Goal: Transaction & Acquisition: Purchase product/service

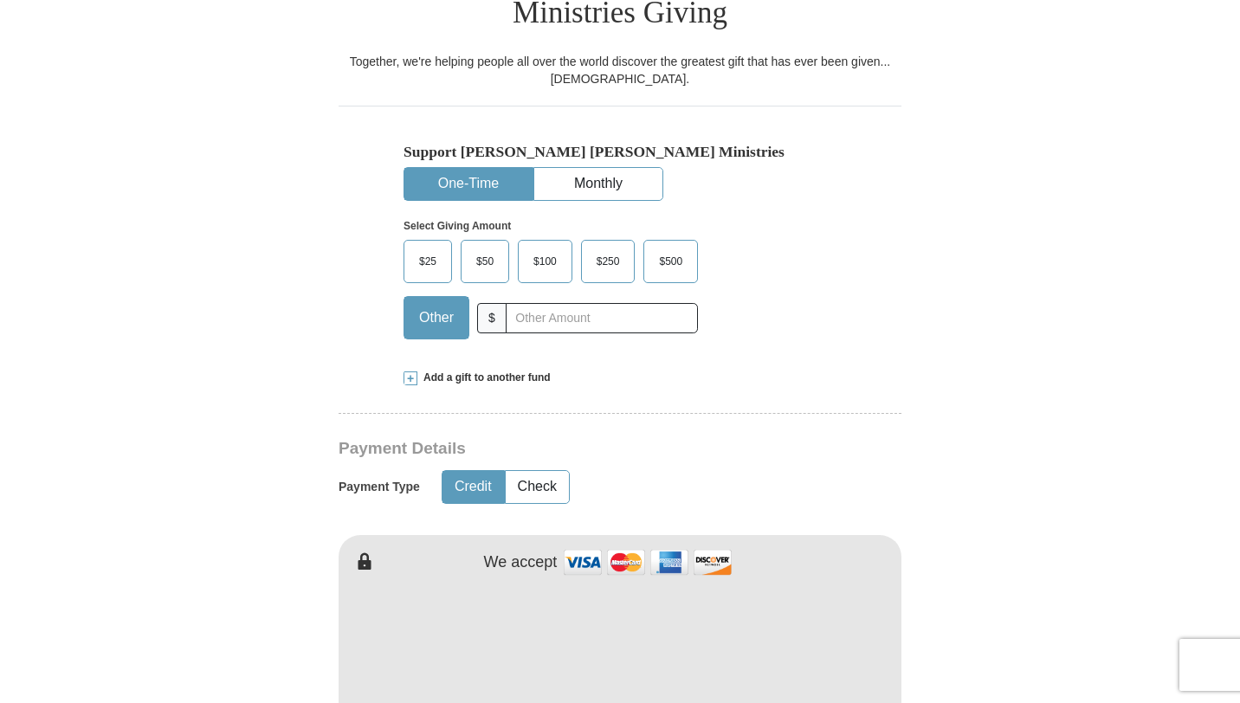
scroll to position [85, 0]
click at [425, 249] on span "$25" at bounding box center [428, 262] width 35 height 26
click at [0, 0] on input "$25" at bounding box center [0, 0] width 0 height 0
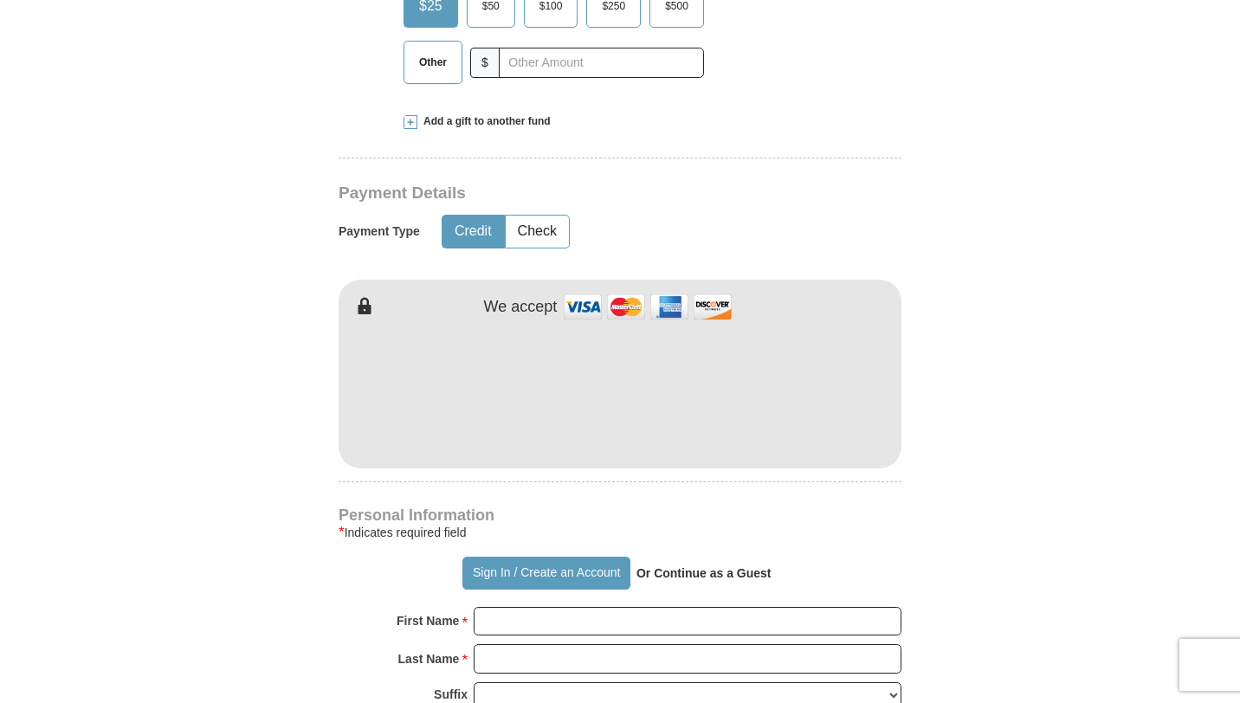
scroll to position [762, 0]
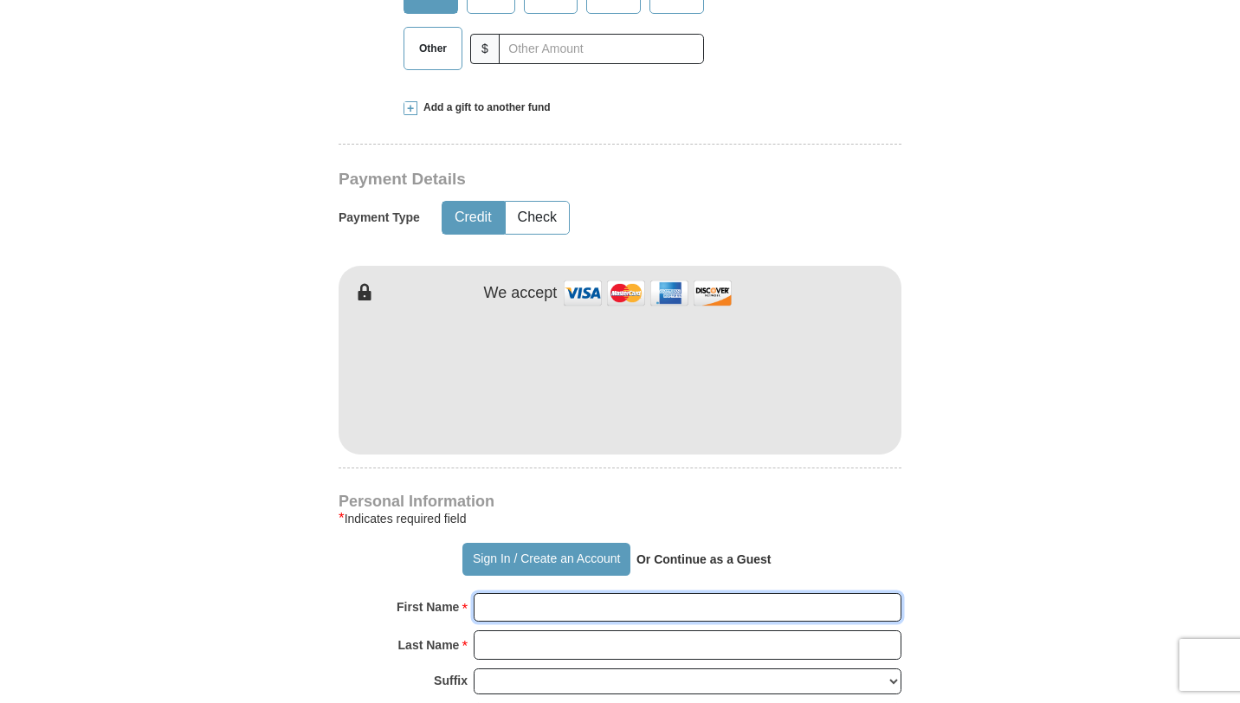
click at [530, 593] on input "First Name *" at bounding box center [688, 607] width 428 height 29
type input "[PERSON_NAME] and [PERSON_NAME]"
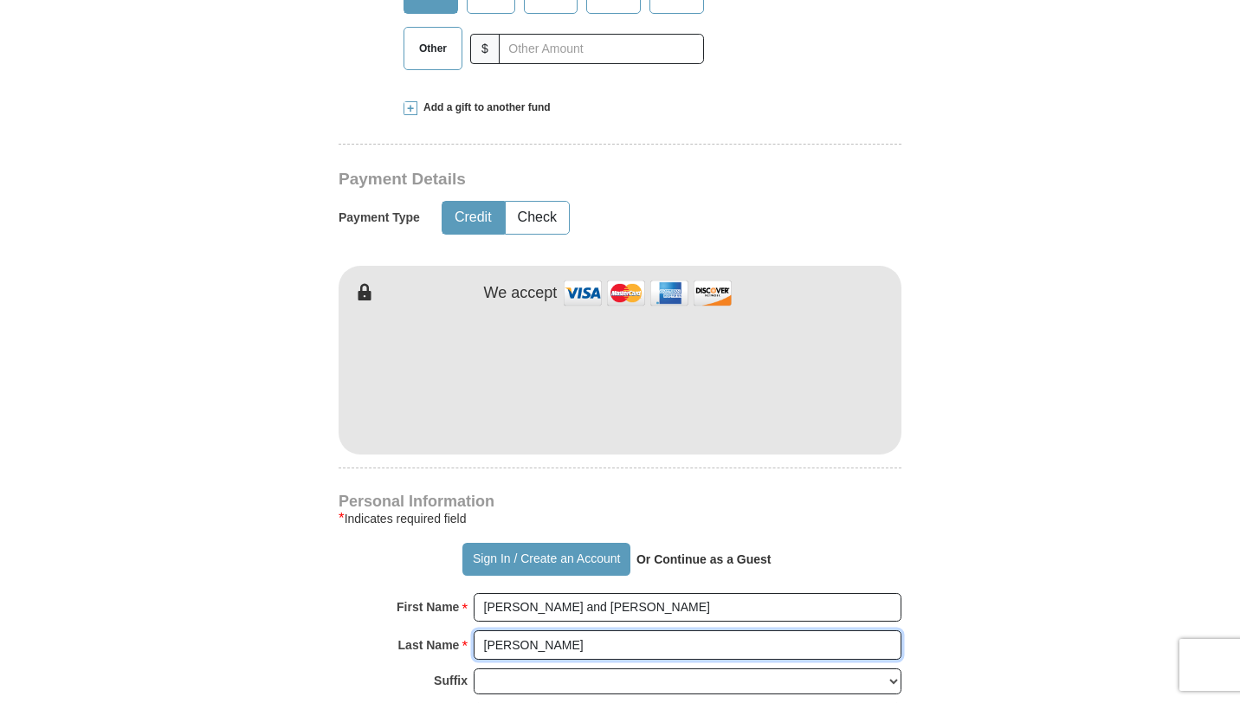
type input "[PERSON_NAME]"
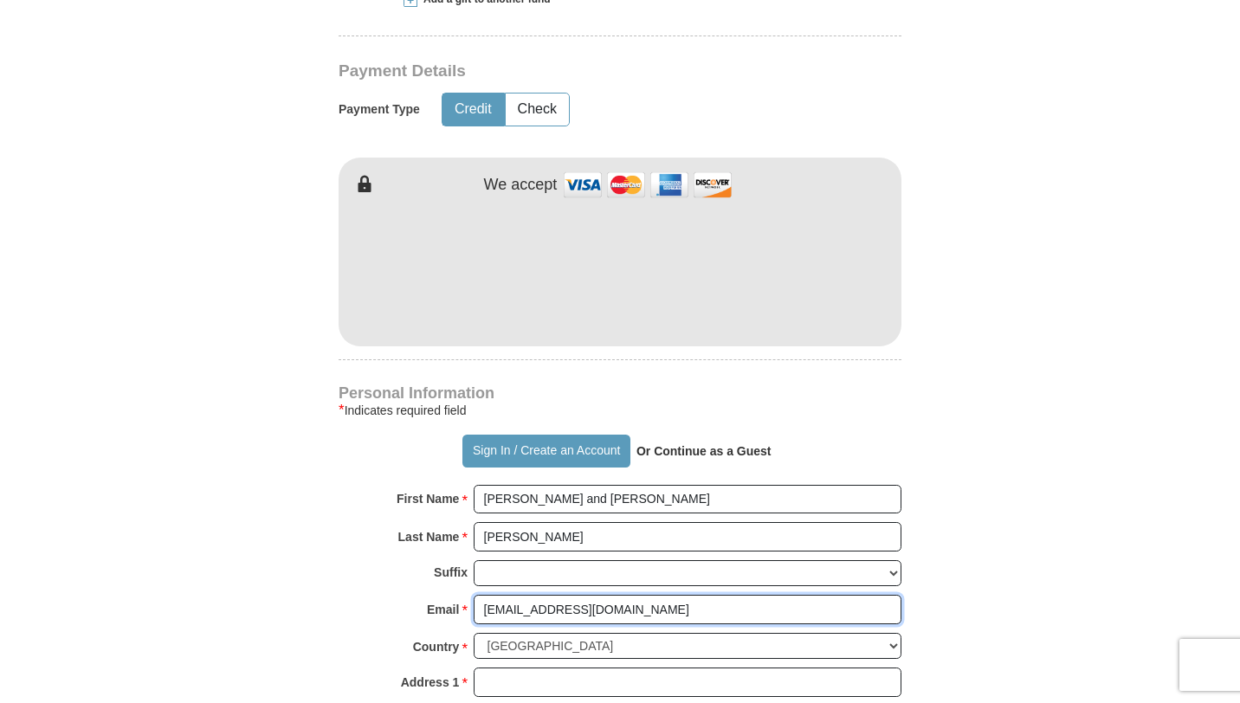
scroll to position [880, 0]
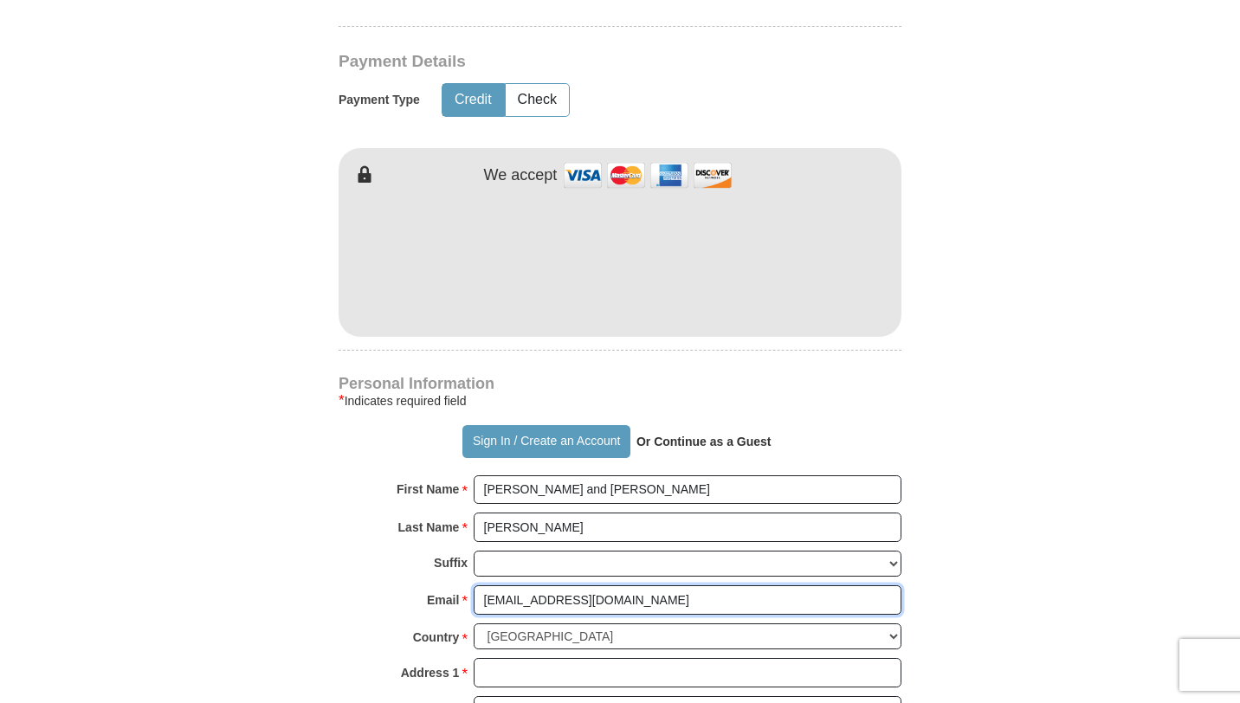
type input "[EMAIL_ADDRESS][DOMAIN_NAME]"
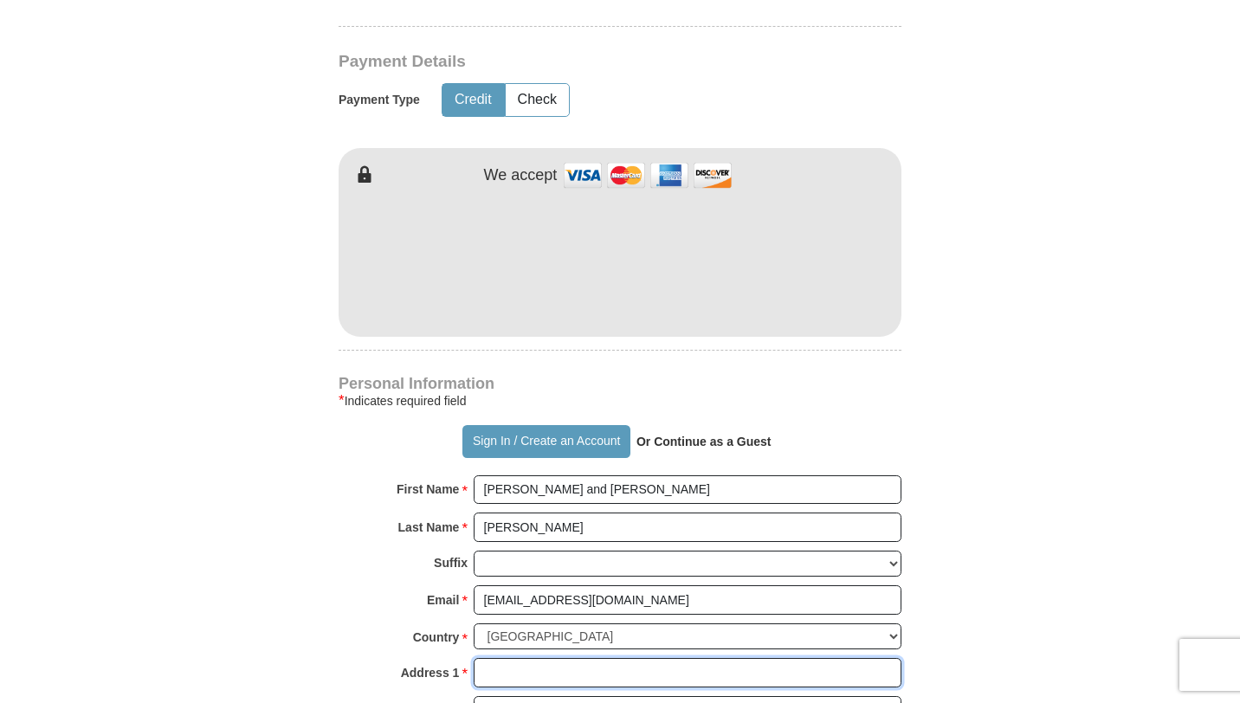
click at [502, 658] on input "Address 1 *" at bounding box center [688, 672] width 428 height 29
type input "PO Box 1039"
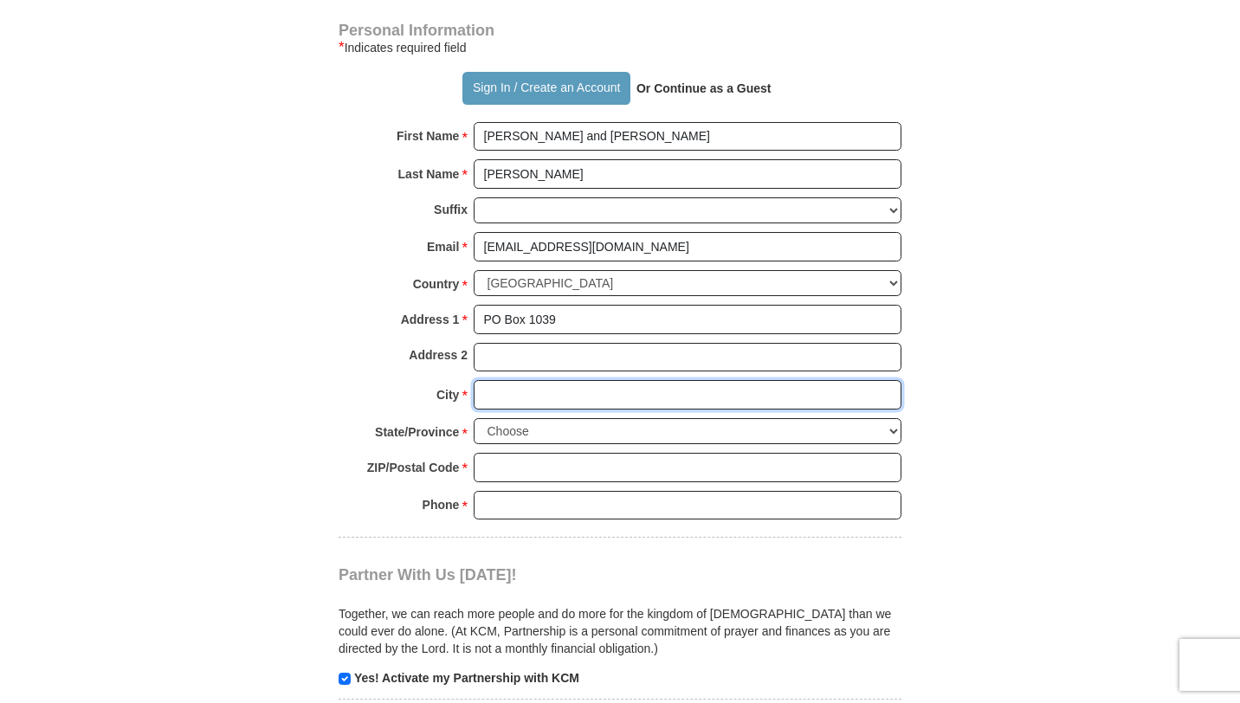
scroll to position [1241, 0]
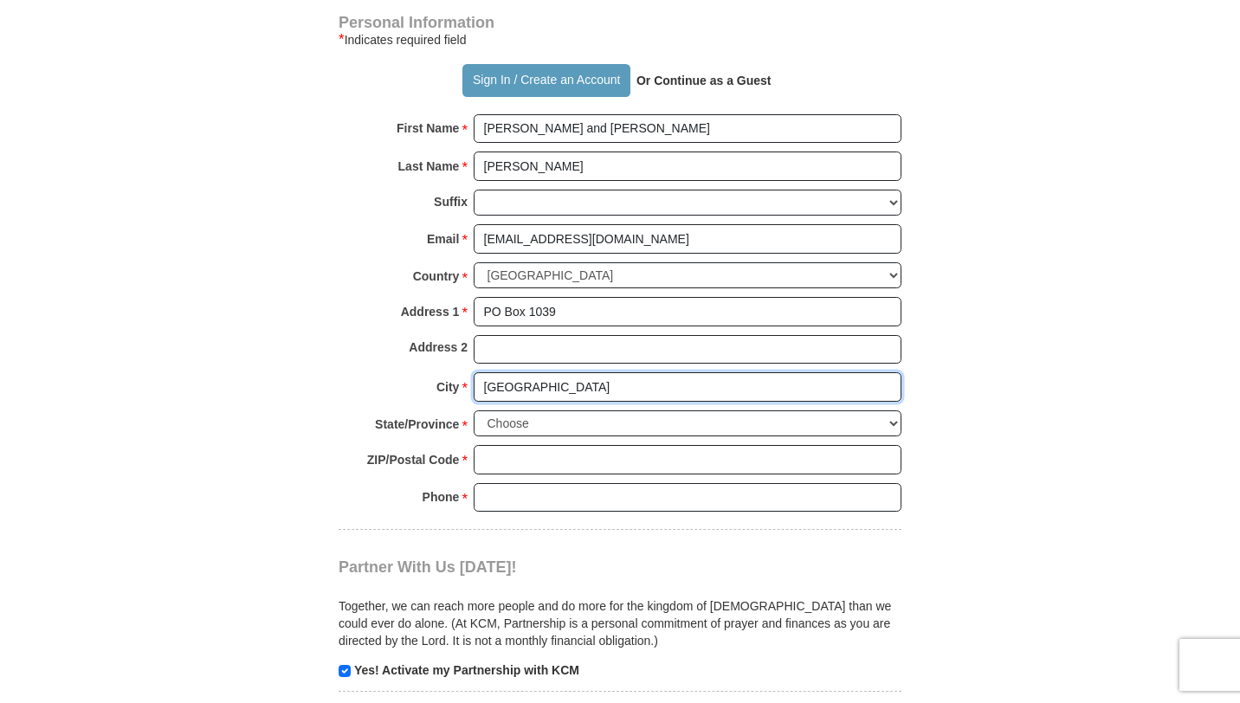
type input "[GEOGRAPHIC_DATA]"
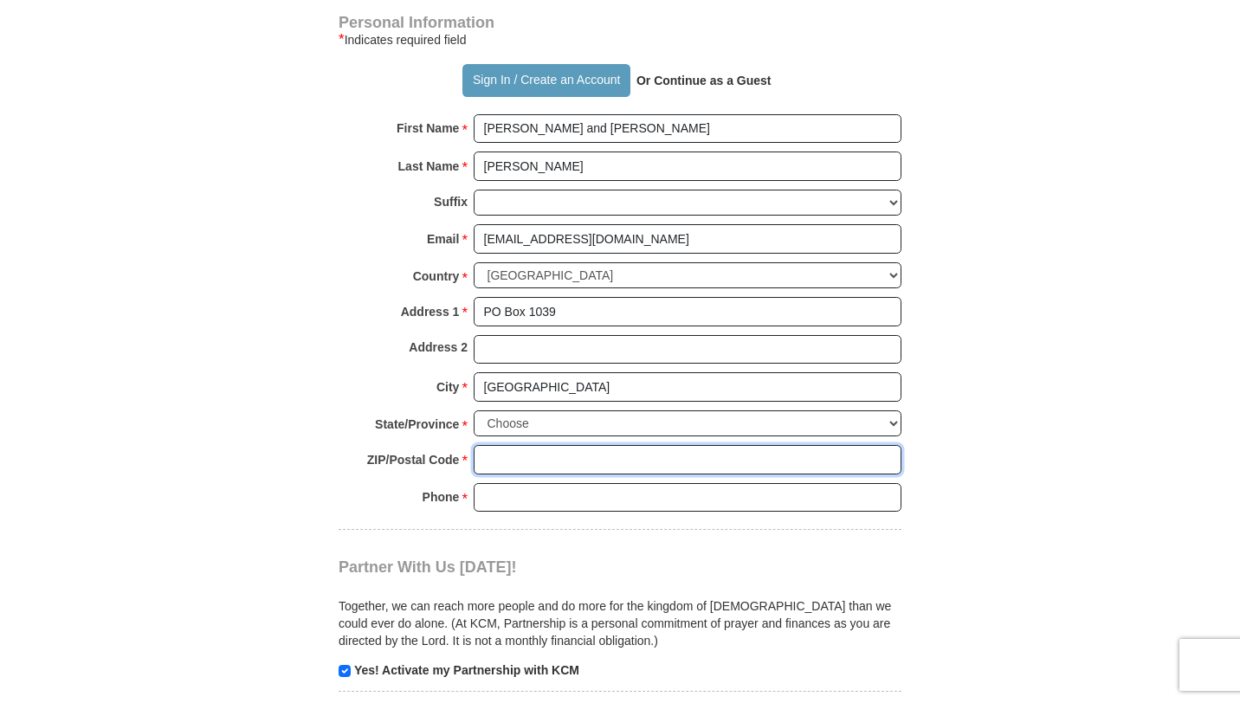
click at [515, 445] on input "ZIP/Postal Code *" at bounding box center [688, 459] width 428 height 29
type input "39073"
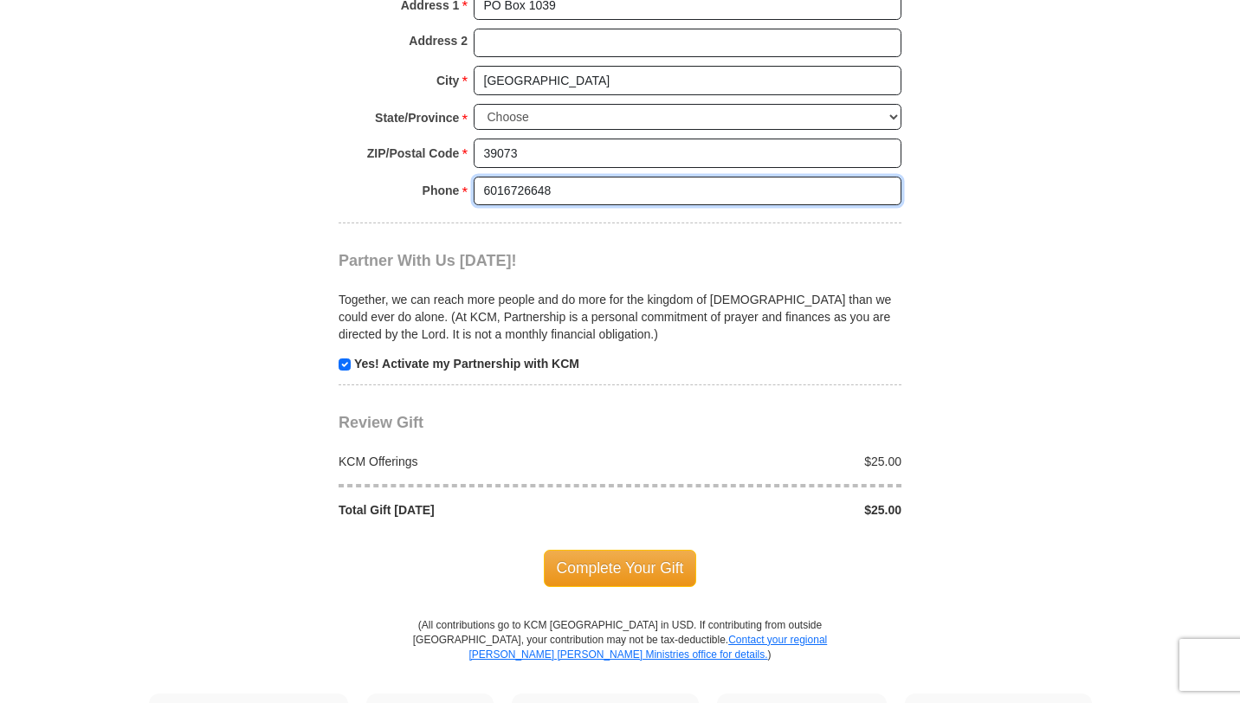
scroll to position [1558, 0]
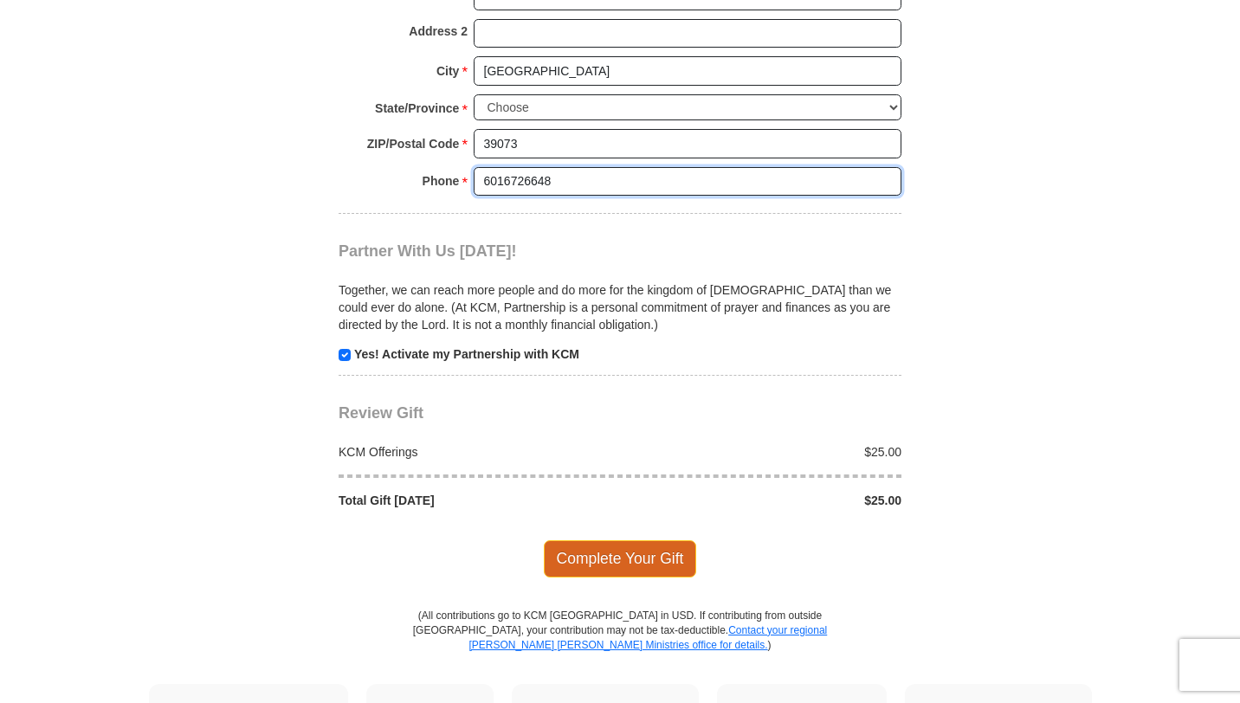
type input "6016726648"
click at [601, 541] on span "Complete Your Gift" at bounding box center [620, 559] width 153 height 36
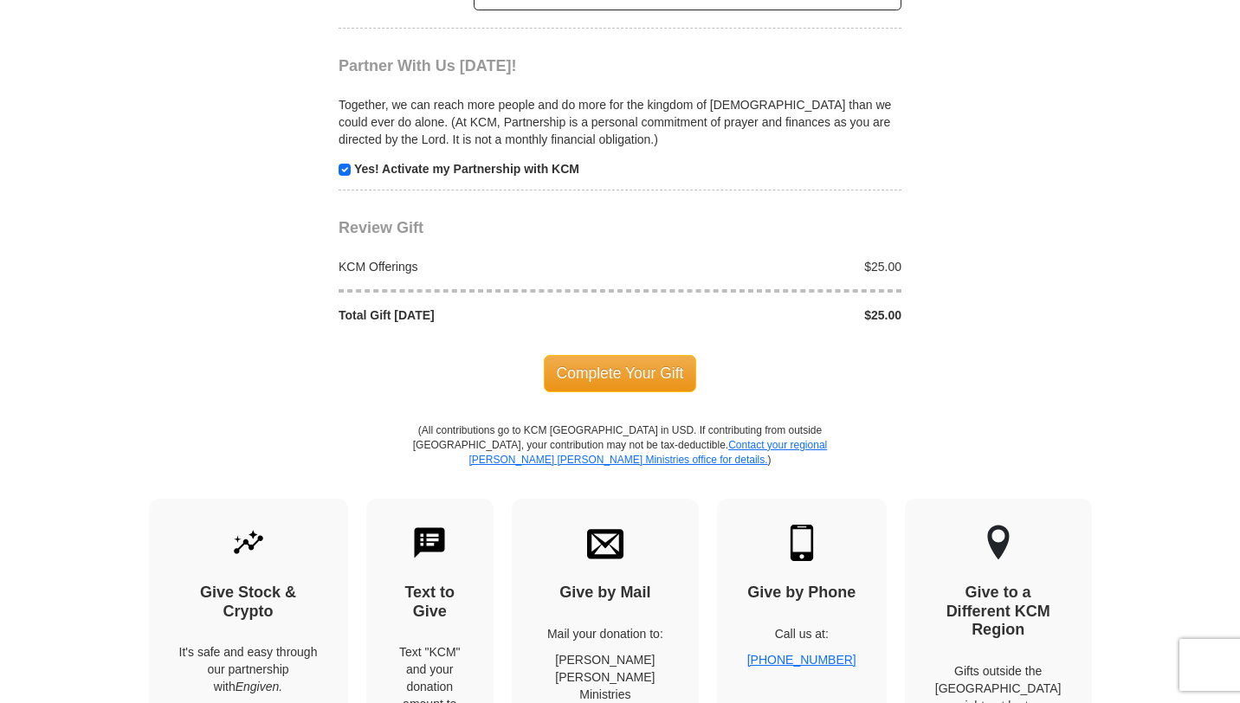
scroll to position [1764, 0]
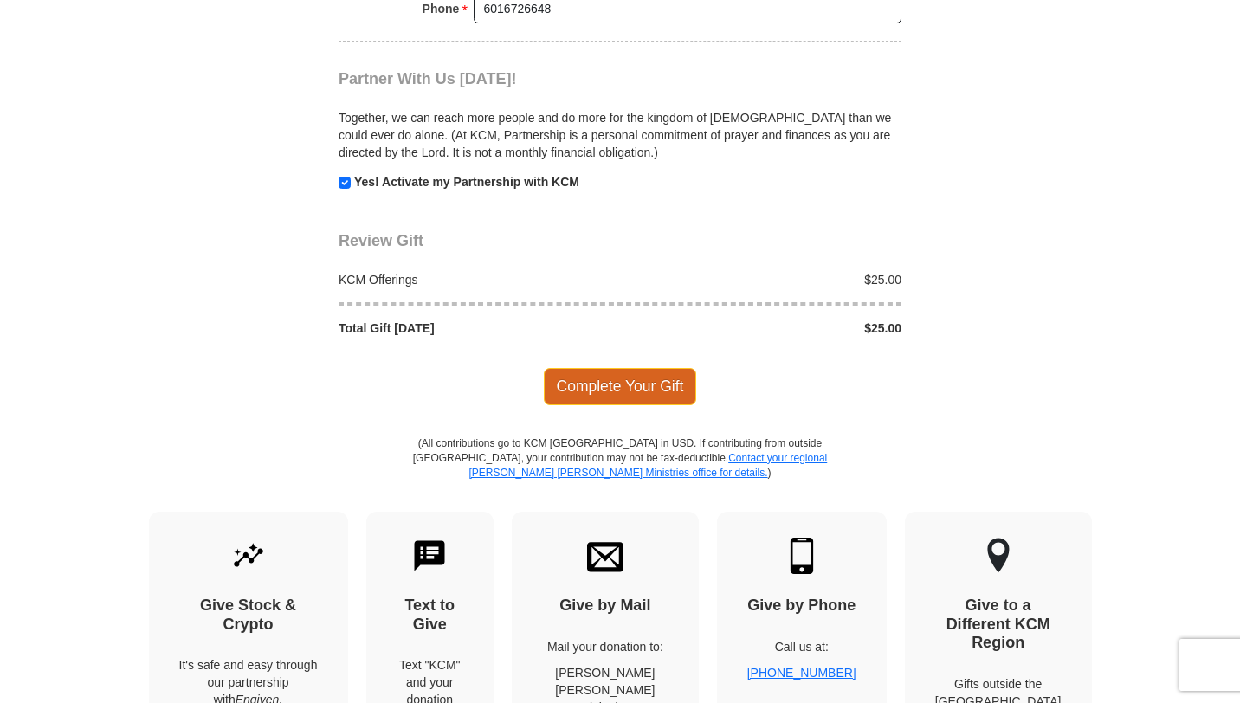
click at [638, 368] on span "Complete Your Gift" at bounding box center [620, 386] width 153 height 36
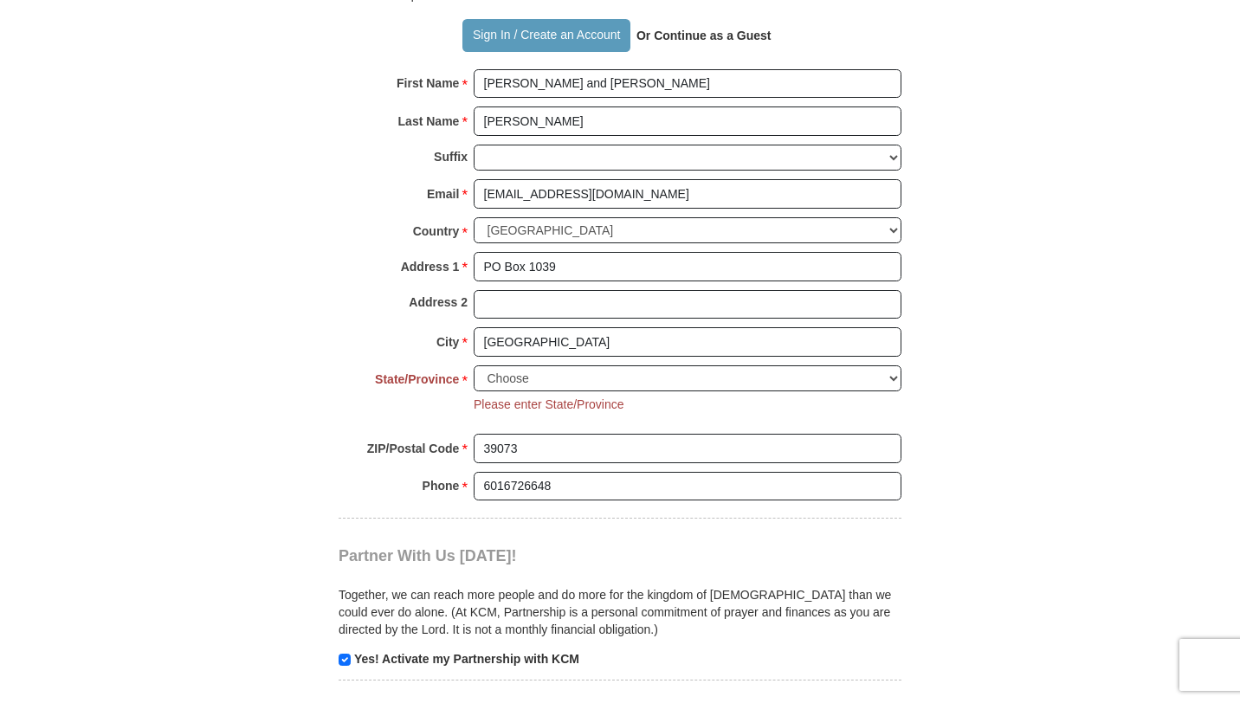
scroll to position [1290, 0]
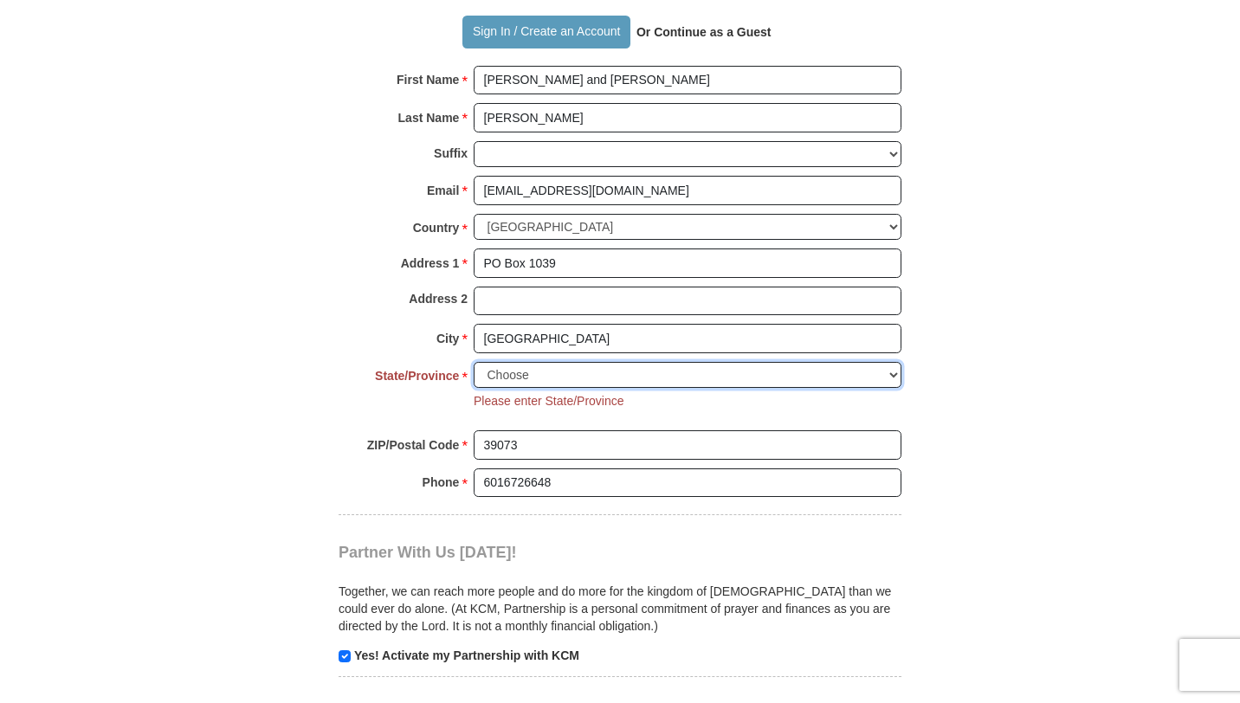
click at [560, 362] on select "Choose [US_STATE] [US_STATE] [US_STATE] [US_STATE] [US_STATE] Armed Forces Amer…" at bounding box center [688, 375] width 428 height 27
select select "MS"
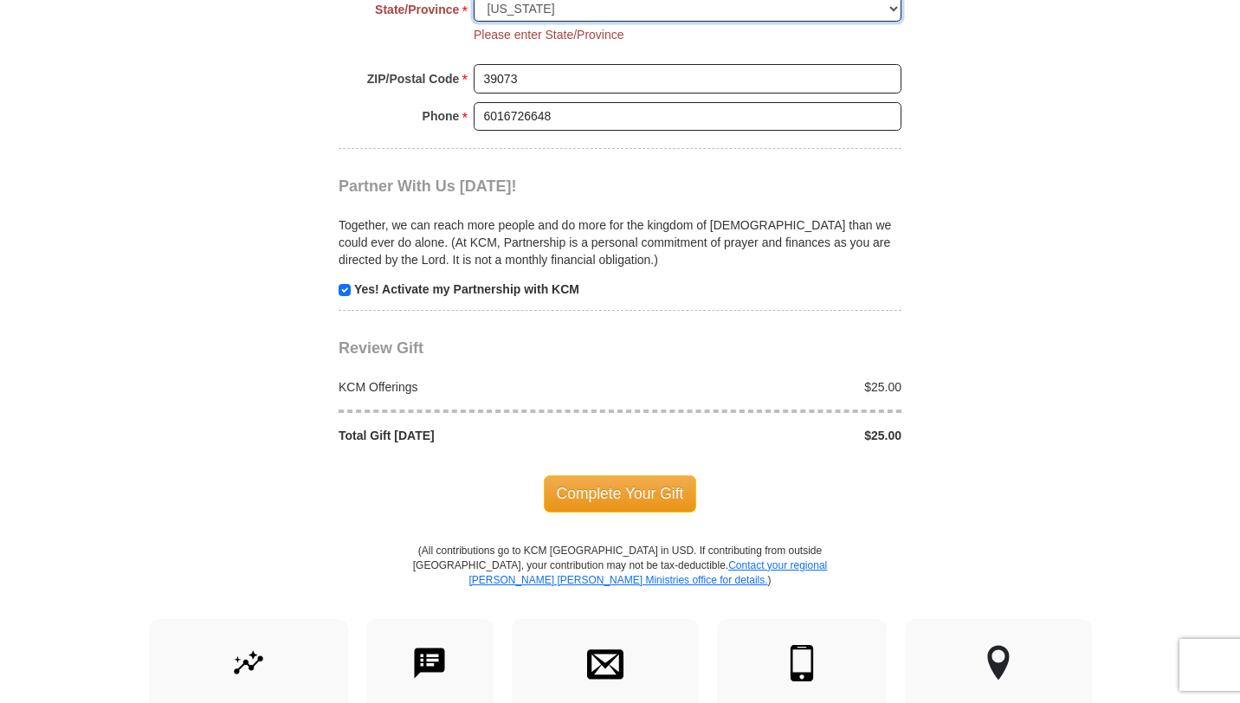
scroll to position [1661, 0]
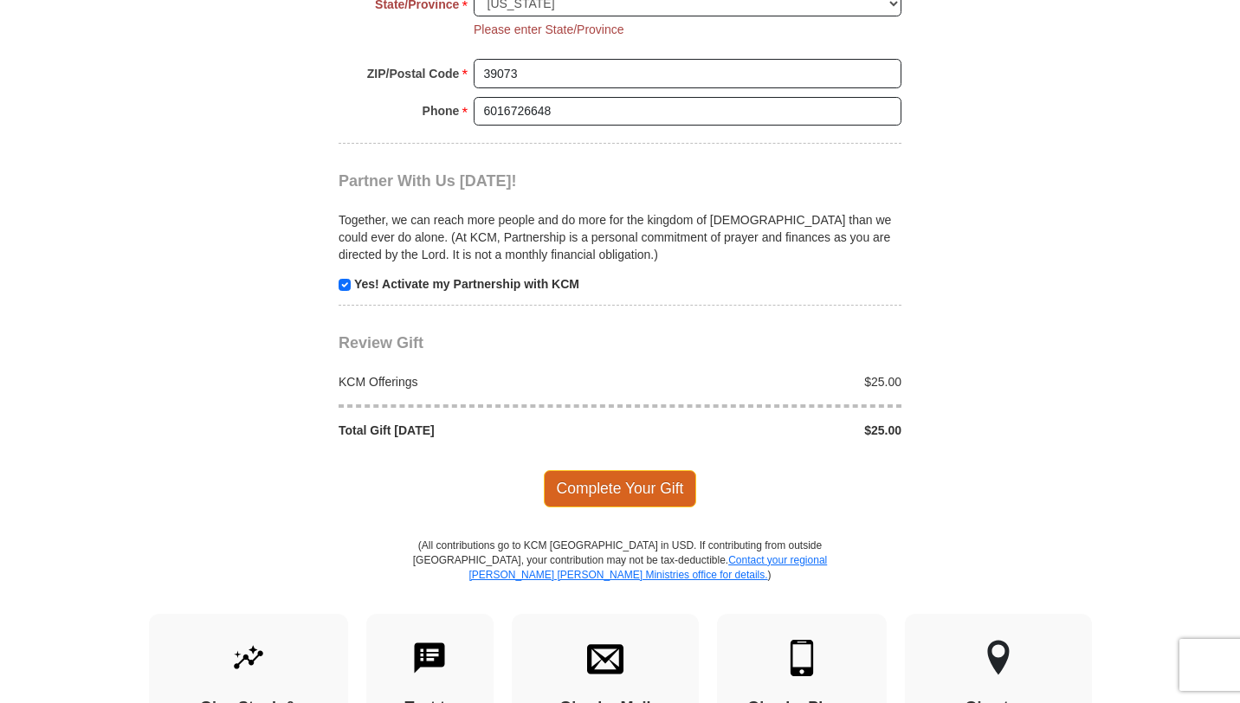
click at [597, 470] on span "Complete Your Gift" at bounding box center [620, 488] width 153 height 36
